Goal: Task Accomplishment & Management: Manage account settings

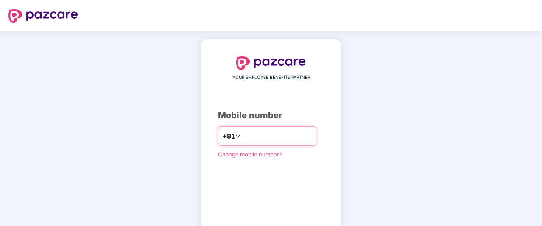
type input "**********"
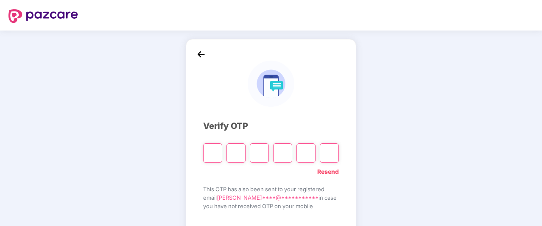
type input "*"
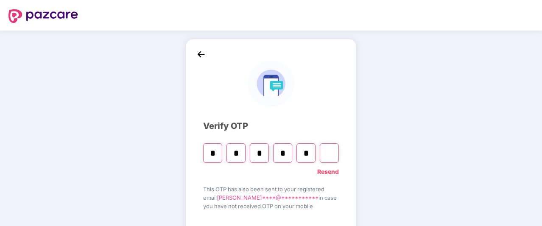
type input "*"
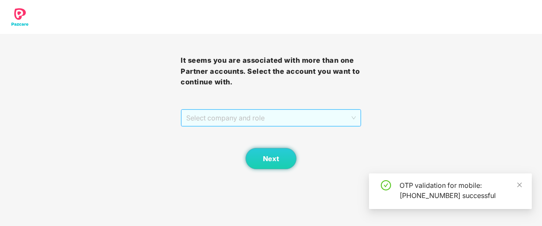
click at [294, 118] on span "Select company and role" at bounding box center [271, 118] width 170 height 16
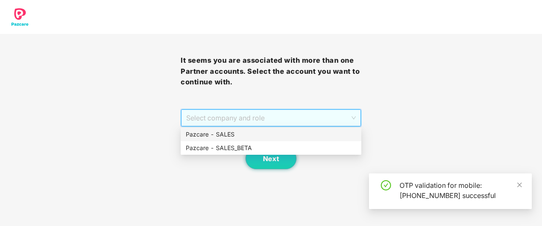
click at [278, 138] on div "Pazcare - SALES" at bounding box center [271, 134] width 171 height 9
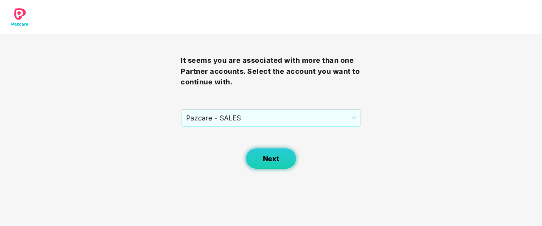
click at [271, 156] on span "Next" at bounding box center [271, 159] width 16 height 8
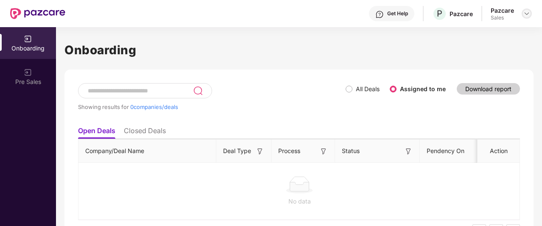
click at [527, 17] on img at bounding box center [527, 13] width 7 height 7
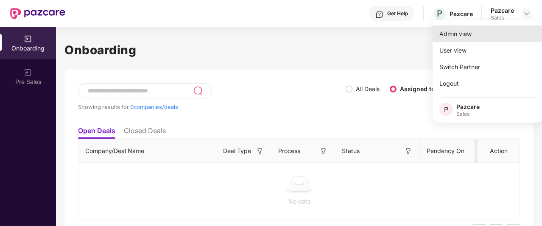
click at [483, 39] on div "Admin view" at bounding box center [488, 33] width 110 height 17
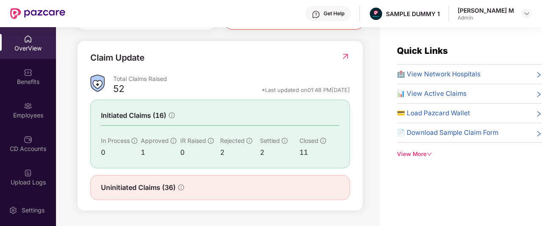
scroll to position [27, 0]
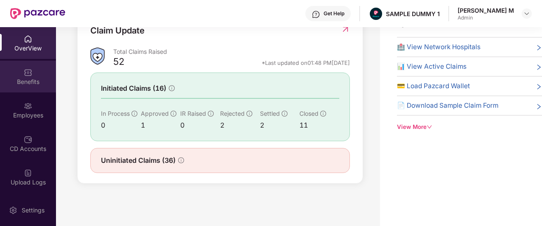
click at [31, 64] on div "Benefits" at bounding box center [28, 77] width 56 height 32
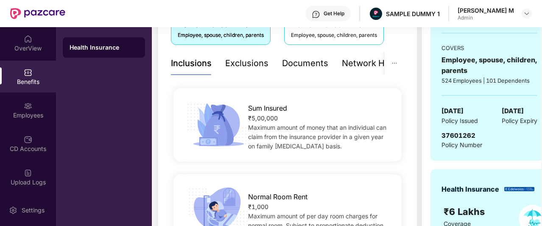
scroll to position [163, 0]
click at [308, 60] on div "Documents" at bounding box center [305, 63] width 46 height 13
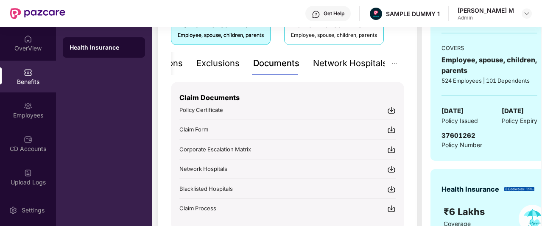
click at [358, 62] on div "Network Hospitals" at bounding box center [350, 63] width 74 height 13
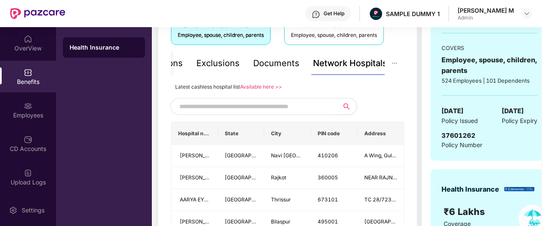
click at [254, 108] on span at bounding box center [253, 106] width 165 height 17
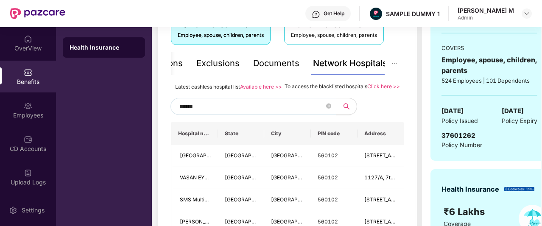
type input "******"
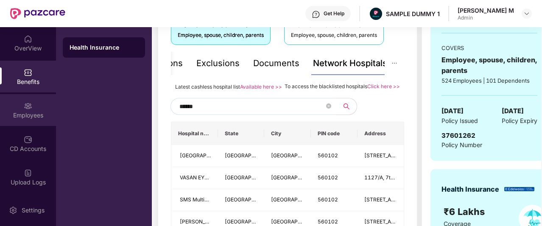
click at [22, 109] on div "Employees" at bounding box center [28, 110] width 56 height 32
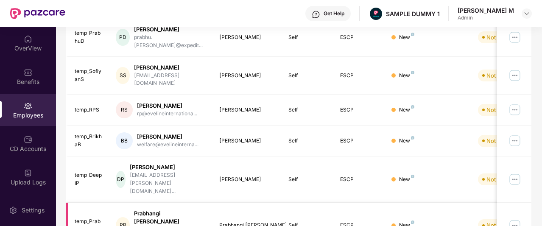
scroll to position [0, 0]
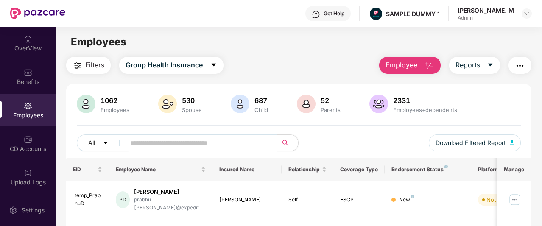
click at [430, 65] on img "button" at bounding box center [429, 66] width 10 height 10
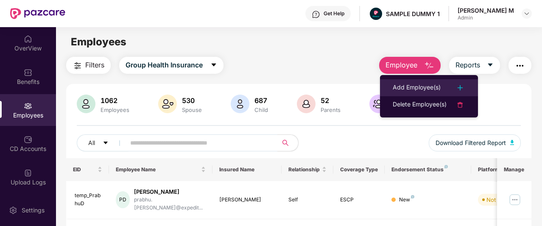
click at [429, 84] on div "Add Employee(s)" at bounding box center [417, 88] width 48 height 10
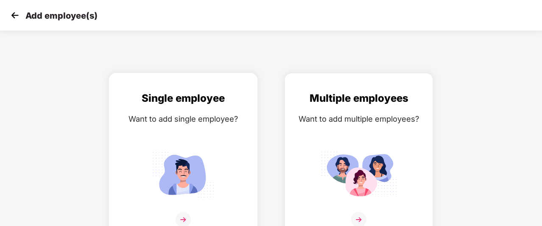
click at [169, 114] on div "Want to add single employee?" at bounding box center [183, 119] width 131 height 12
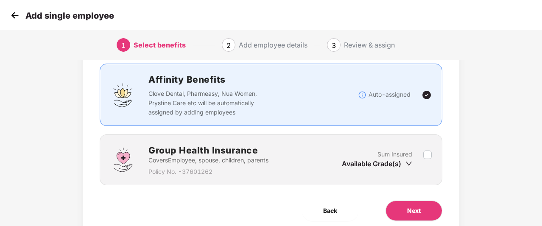
scroll to position [55, 0]
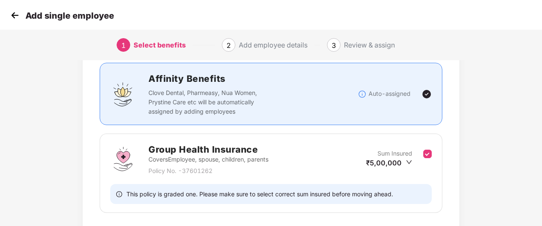
click at [443, 188] on div "Benefits 1 / 1 Selected Affinity Benefits Clove Dental, Pharmeasy, Nua Women, P…" at bounding box center [271, 139] width 377 height 251
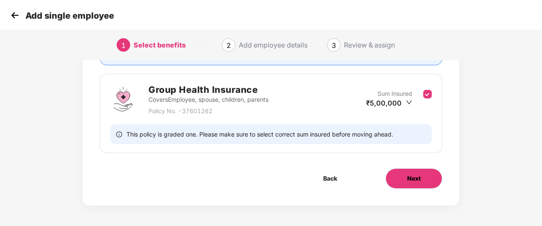
click at [421, 180] on button "Next" at bounding box center [414, 178] width 57 height 20
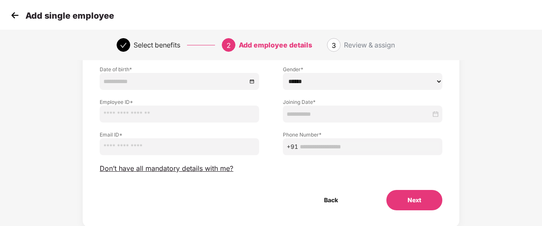
scroll to position [92, 0]
click at [14, 13] on img at bounding box center [14, 15] width 13 height 13
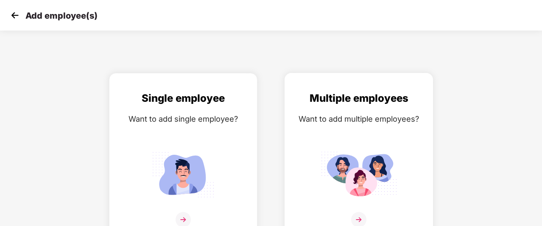
click at [308, 110] on div "Multiple employees Want to add multiple employees?" at bounding box center [359, 164] width 131 height 148
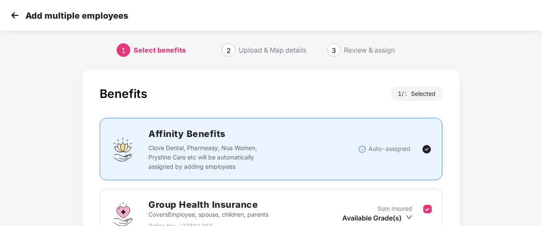
scroll to position [76, 0]
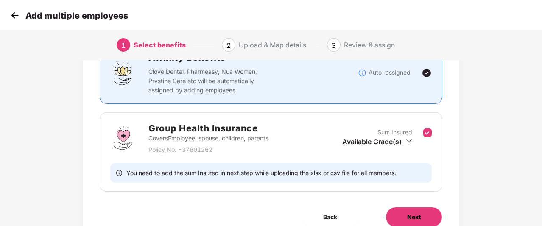
click at [412, 215] on span "Next" at bounding box center [414, 217] width 14 height 9
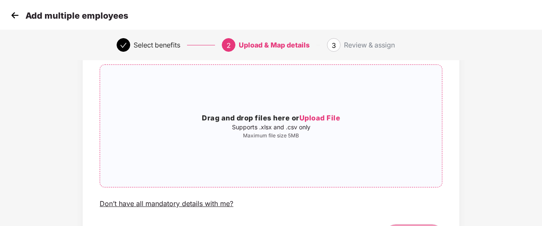
scroll to position [59, 0]
click at [15, 17] on img at bounding box center [14, 15] width 13 height 13
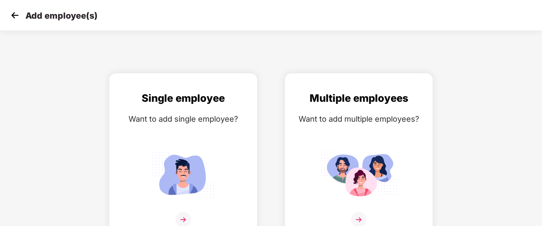
click at [15, 17] on img at bounding box center [14, 15] width 13 height 13
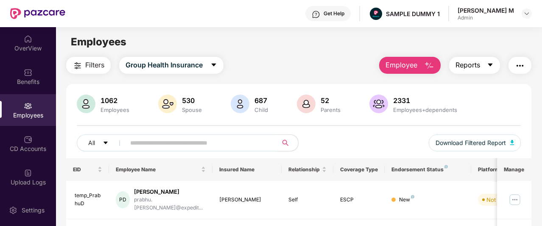
click at [476, 68] on span "Reports" at bounding box center [468, 65] width 25 height 11
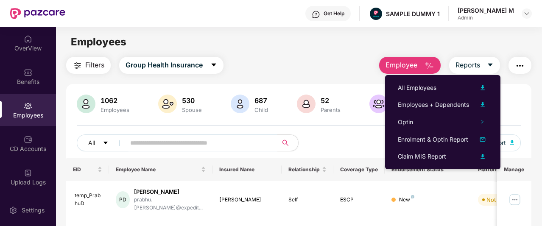
click at [522, 69] on img "button" at bounding box center [520, 66] width 10 height 10
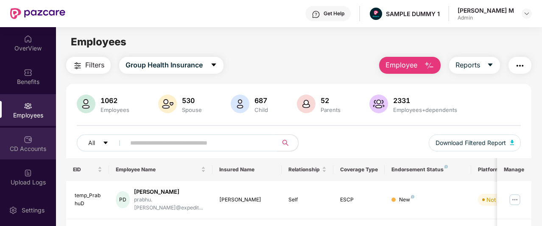
click at [16, 134] on div "CD Accounts" at bounding box center [28, 144] width 56 height 32
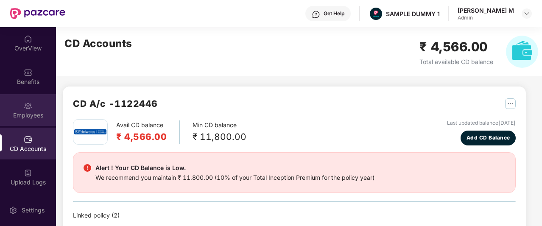
click at [17, 104] on div "Employees" at bounding box center [28, 110] width 56 height 32
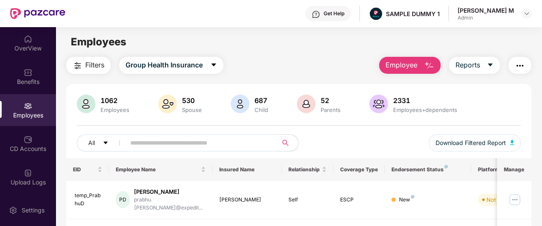
click at [397, 60] on span "Employee" at bounding box center [402, 65] width 32 height 11
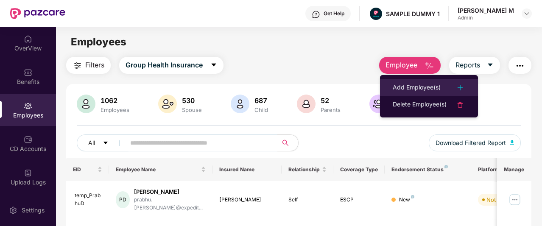
click at [402, 87] on div "Add Employee(s)" at bounding box center [417, 88] width 48 height 10
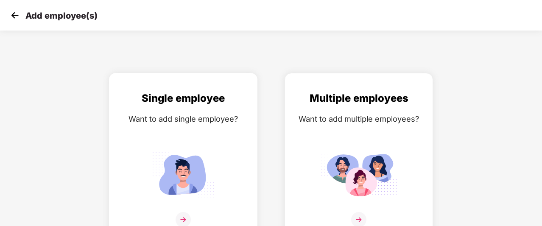
click at [190, 103] on div "Single employee" at bounding box center [183, 98] width 131 height 16
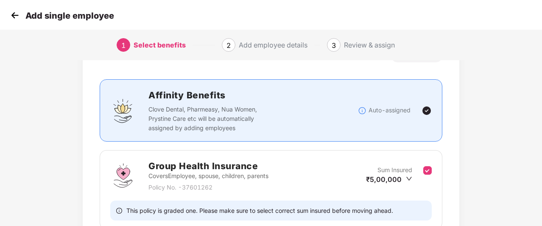
scroll to position [115, 0]
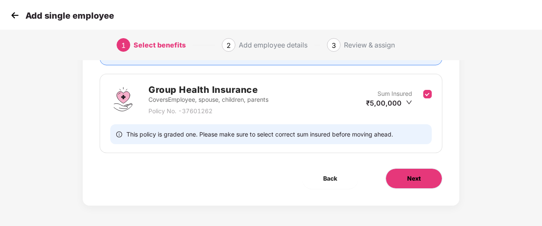
click at [423, 178] on button "Next" at bounding box center [414, 178] width 57 height 20
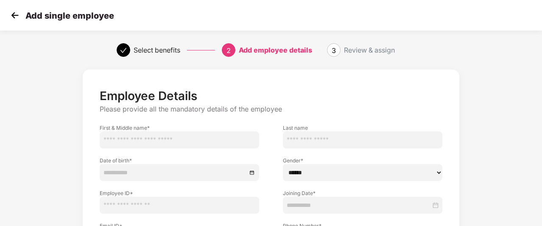
scroll to position [114, 0]
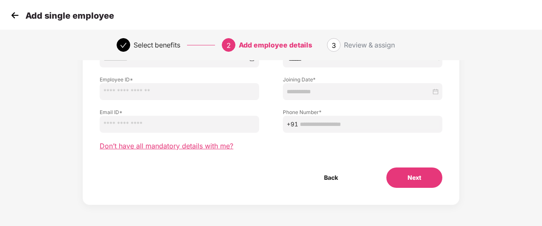
click at [149, 146] on span "Don’t have all mandatory details with me?" at bounding box center [167, 146] width 134 height 9
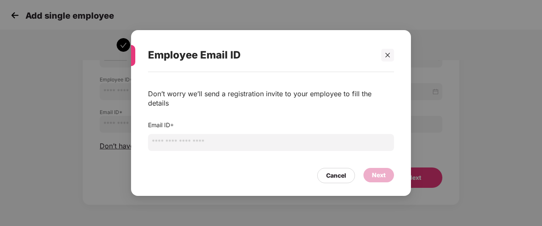
click at [199, 143] on input "email" at bounding box center [271, 142] width 246 height 17
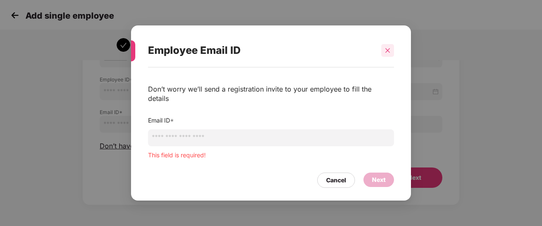
click at [387, 56] on div at bounding box center [387, 50] width 13 height 13
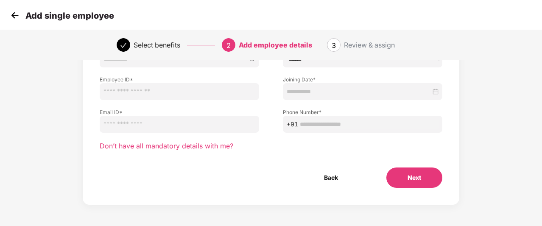
click at [146, 147] on span "Don’t have all mandatory details with me?" at bounding box center [167, 146] width 134 height 9
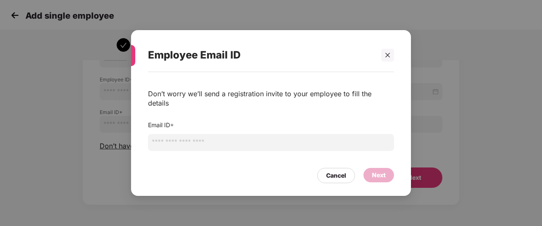
click at [191, 137] on input "email" at bounding box center [271, 142] width 246 height 17
click at [391, 59] on div at bounding box center [387, 55] width 13 height 13
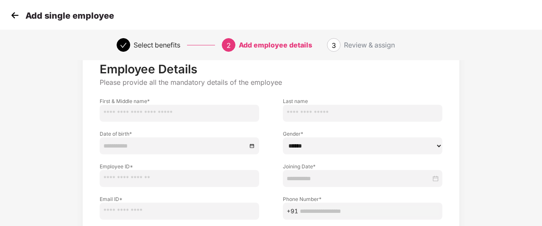
scroll to position [27, 0]
click at [13, 16] on img at bounding box center [14, 15] width 13 height 13
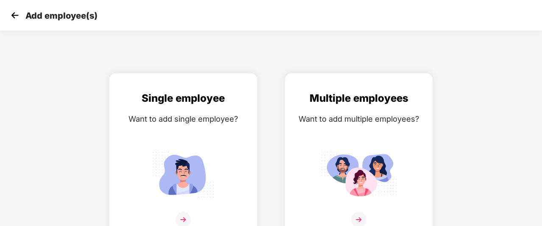
click at [13, 16] on img at bounding box center [14, 15] width 13 height 13
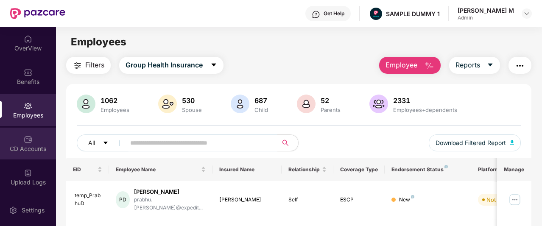
click at [36, 147] on div "CD Accounts" at bounding box center [28, 149] width 56 height 8
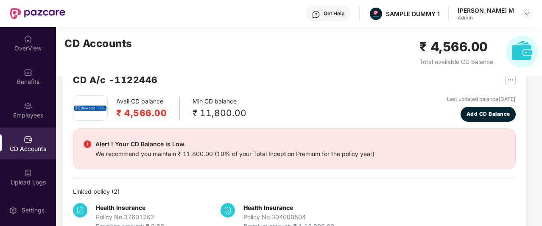
scroll to position [25, 0]
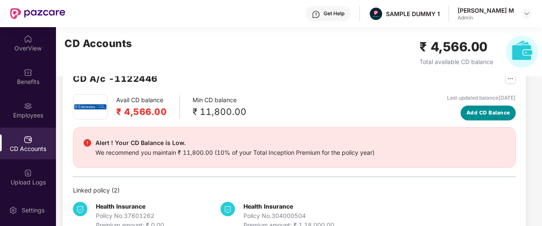
click at [485, 108] on button "Add CD Balance" at bounding box center [488, 113] width 55 height 15
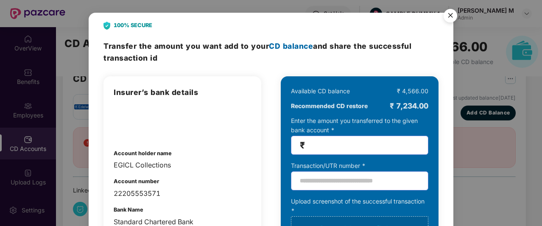
click at [451, 15] on img "Close" at bounding box center [451, 17] width 24 height 24
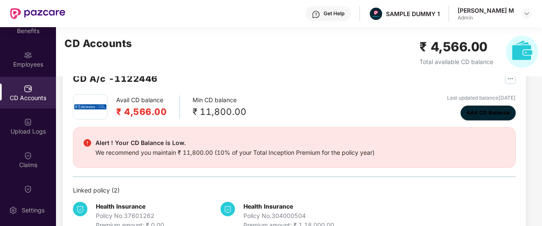
scroll to position [53, 0]
click at [32, 91] on div "CD Accounts" at bounding box center [28, 91] width 56 height 32
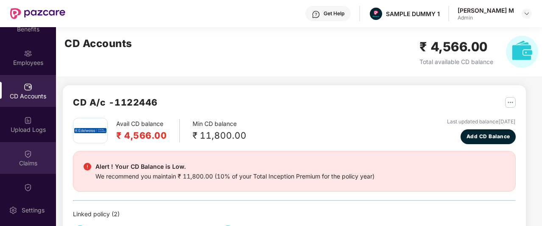
click at [27, 154] on img at bounding box center [28, 154] width 8 height 8
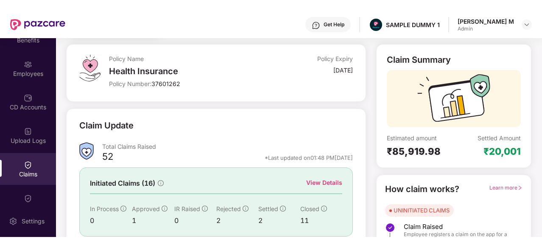
scroll to position [48, 0]
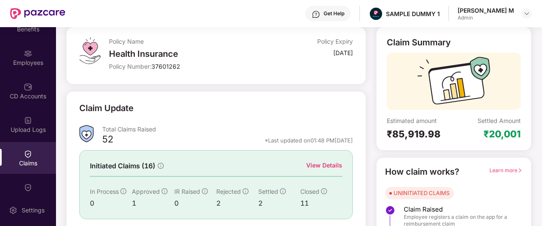
click at [351, 19] on div "Get Help" at bounding box center [328, 13] width 45 height 15
